Goal: Task Accomplishment & Management: Complete application form

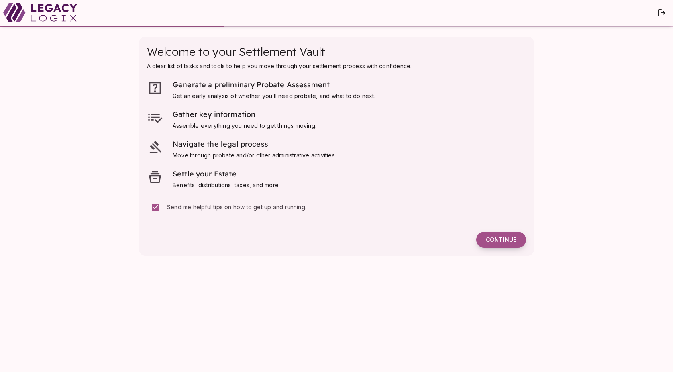
click at [499, 239] on span "Continue" at bounding box center [501, 239] width 31 height 7
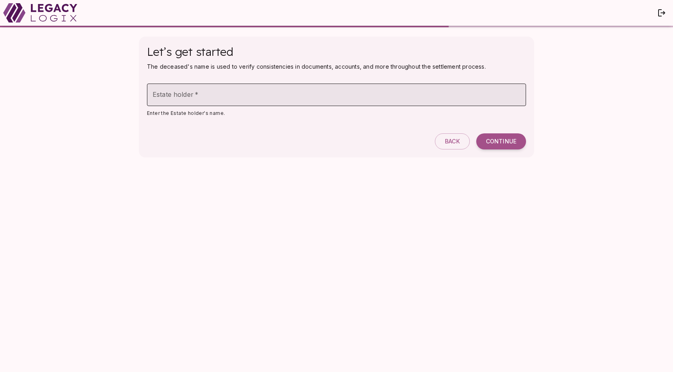
click at [214, 96] on input "Estate holder   *" at bounding box center [336, 94] width 379 height 22
type input "*********"
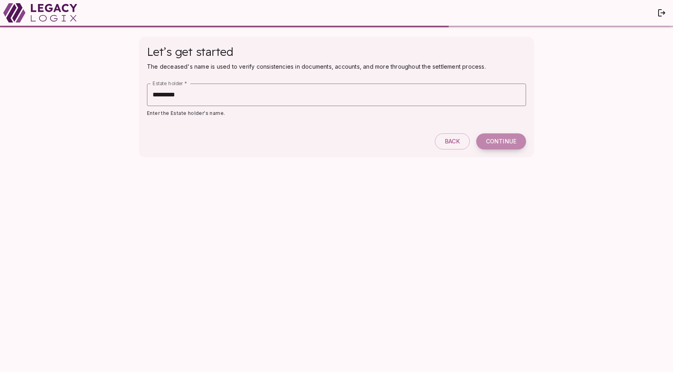
click at [497, 143] on span "Continue" at bounding box center [501, 141] width 31 height 7
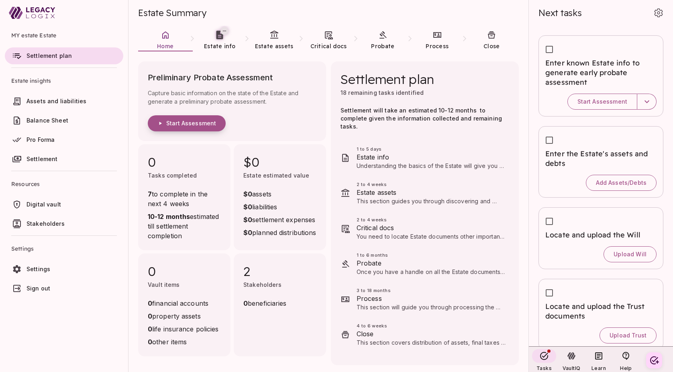
click at [185, 124] on span "Start Assessment" at bounding box center [191, 123] width 50 height 7
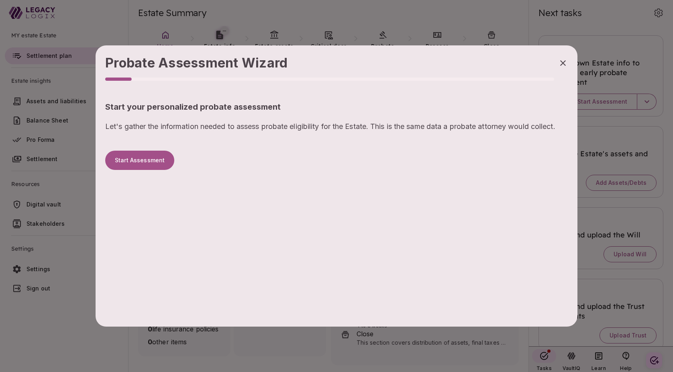
click at [127, 171] on div "Start your personalized probate assessment Let's gather the information needed …" at bounding box center [336, 139] width 462 height 75
click at [137, 161] on button "Start Assessment" at bounding box center [139, 160] width 69 height 19
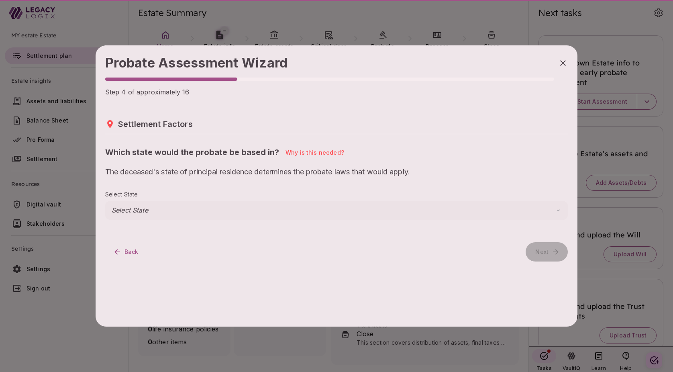
click at [122, 222] on div "Settlement Factors Which state would the probate be based in? Why is this neede…" at bounding box center [336, 174] width 462 height 112
click at [121, 211] on body "MY estate Estate Settlement plan Estate insights Assets and liabilities Balance…" at bounding box center [336, 186] width 673 height 372
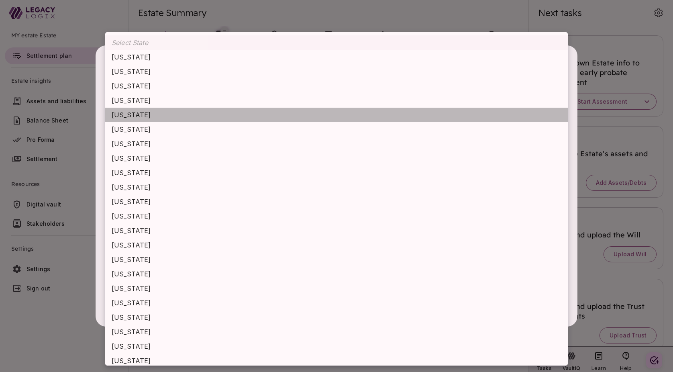
click at [134, 120] on li "[US_STATE]" at bounding box center [336, 115] width 462 height 14
type input "**********"
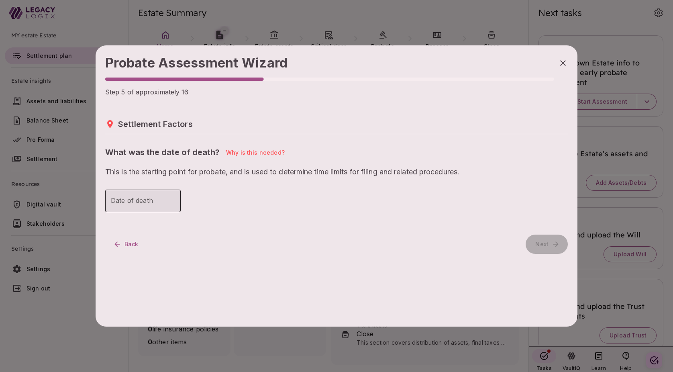
click at [136, 208] on input "Date of death" at bounding box center [142, 200] width 75 height 22
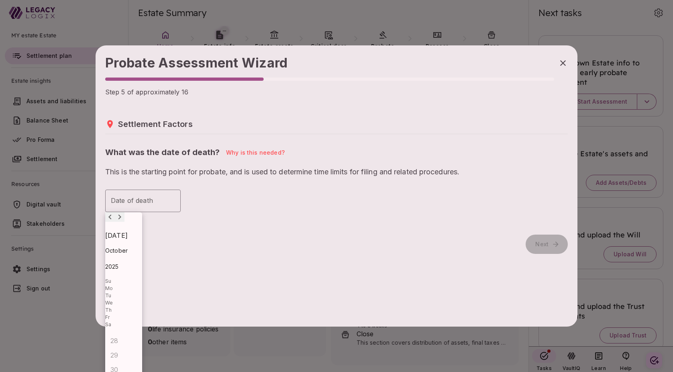
type input "**********"
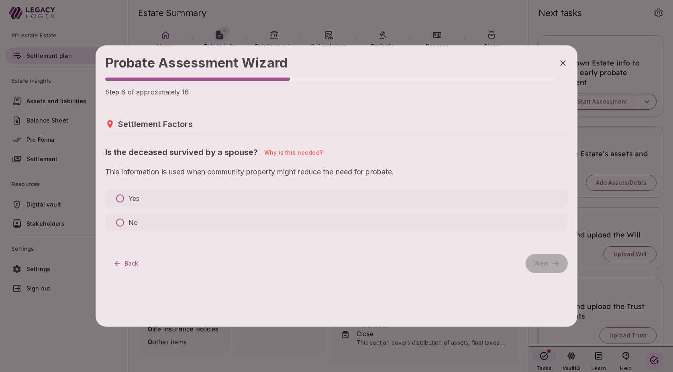
click at [136, 201] on p "Yes" at bounding box center [133, 198] width 11 height 10
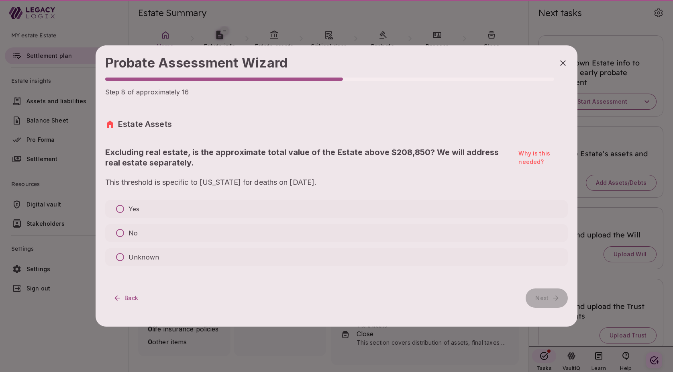
click at [123, 221] on div "Yes No Unknown" at bounding box center [336, 233] width 462 height 66
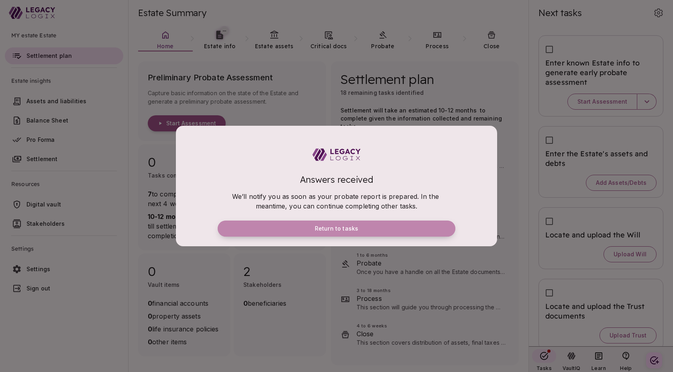
click at [332, 228] on span "Return to tasks" at bounding box center [336, 228] width 43 height 7
